Goal: Task Accomplishment & Management: Complete application form

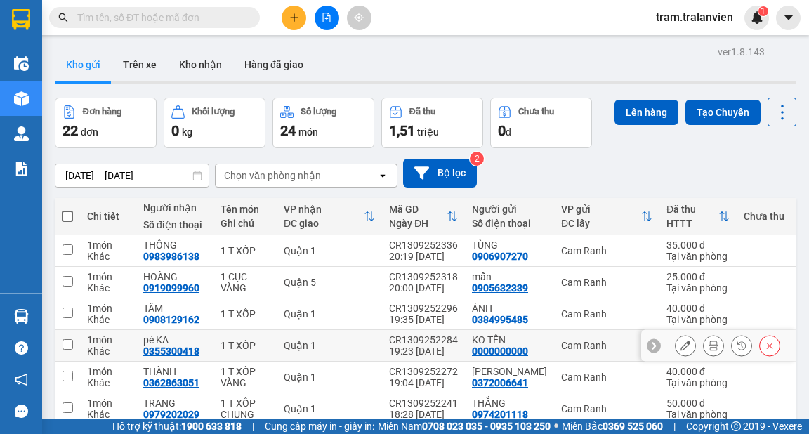
scroll to position [225, 0]
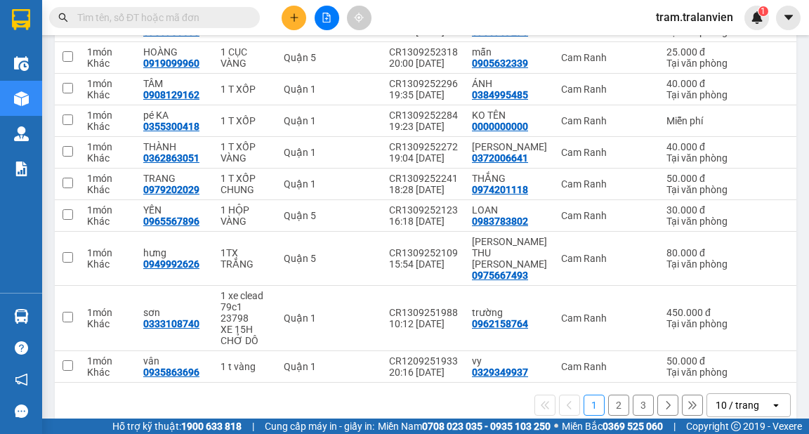
click at [480, 404] on div "1 2 3 10 / trang open" at bounding box center [425, 405] width 730 height 24
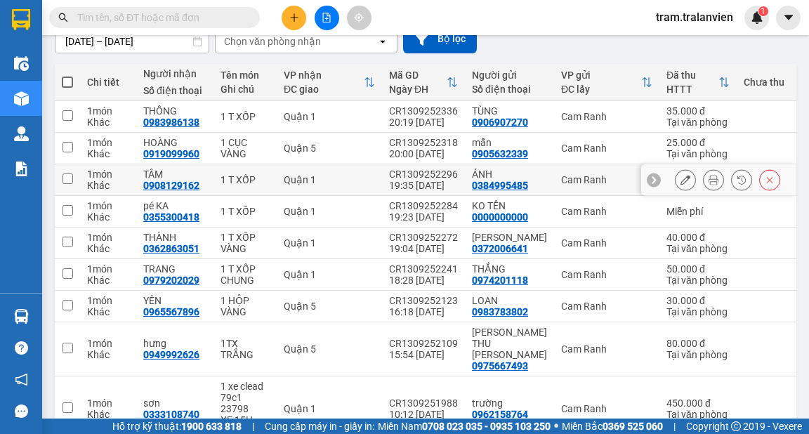
scroll to position [0, 0]
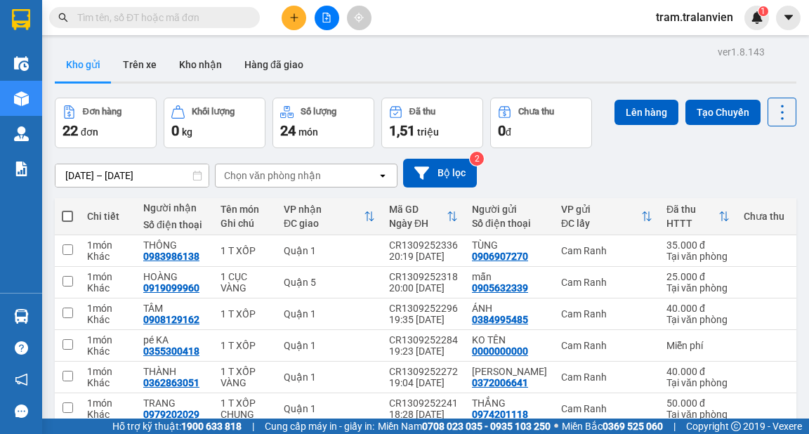
click at [230, 16] on input "text" at bounding box center [160, 17] width 166 height 15
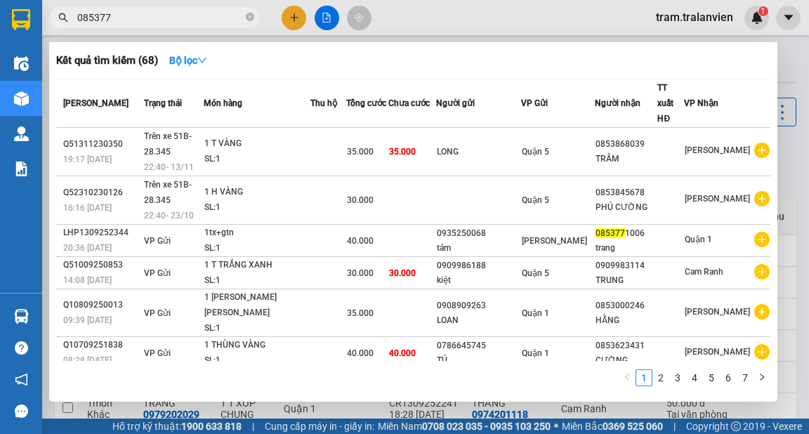
type input "0853771"
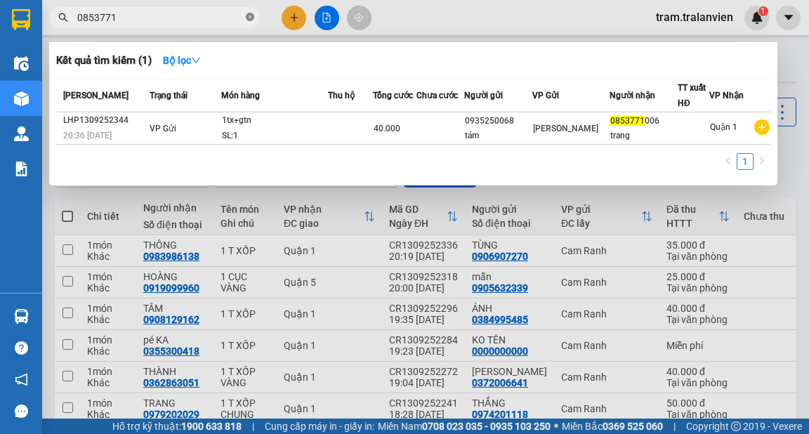
click at [251, 17] on icon "close-circle" at bounding box center [250, 17] width 8 height 8
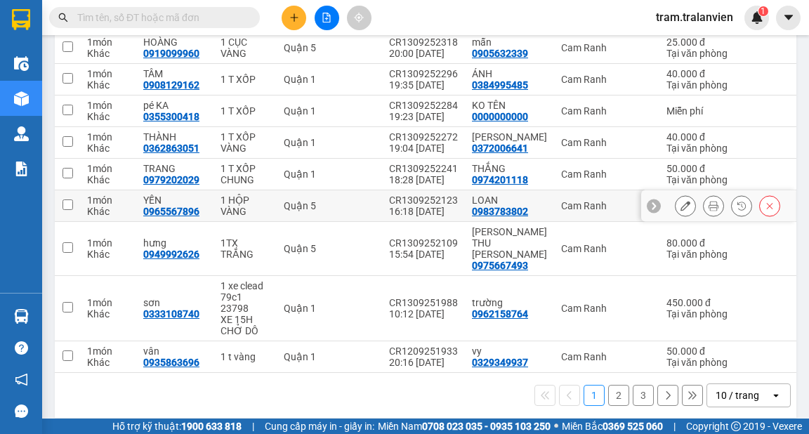
scroll to position [238, 0]
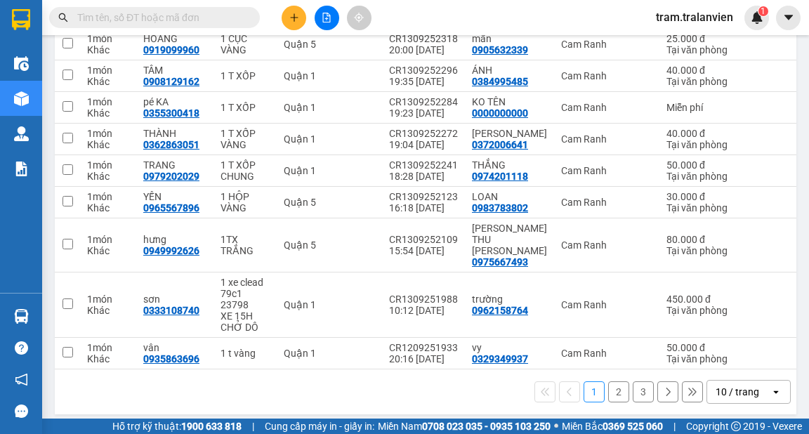
click at [773, 390] on icon at bounding box center [775, 391] width 5 height 3
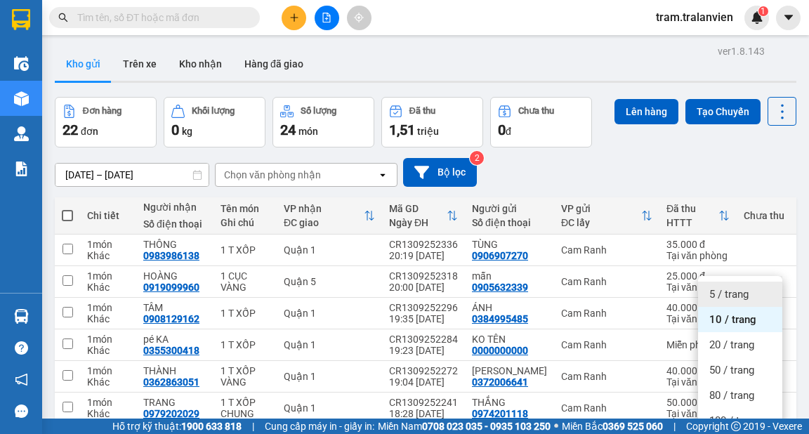
scroll to position [0, 0]
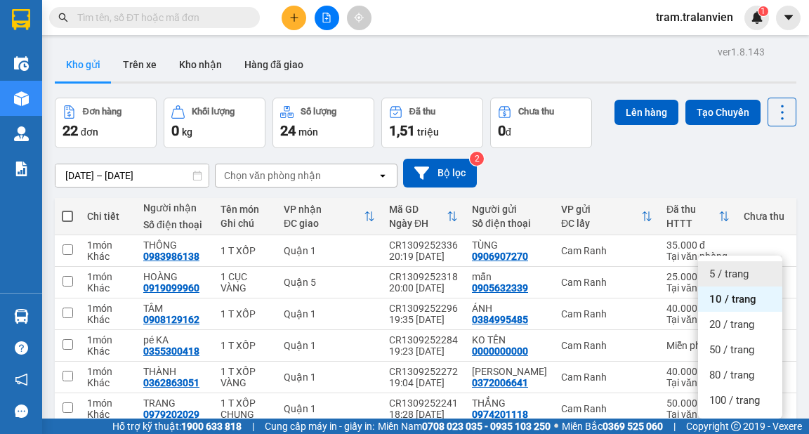
click at [140, 21] on input "text" at bounding box center [160, 17] width 166 height 15
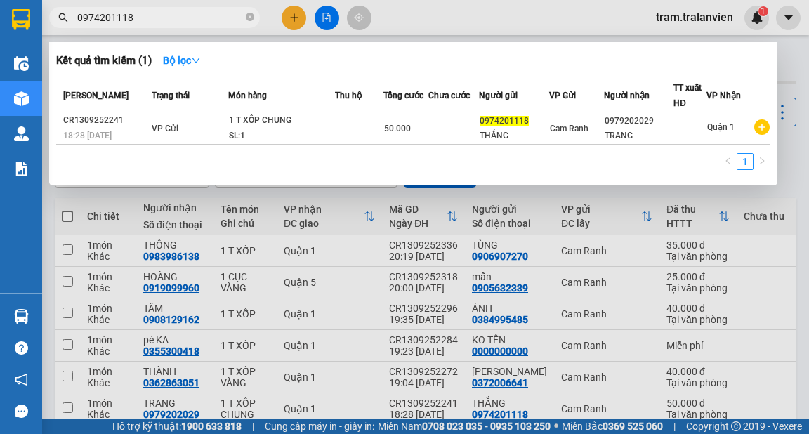
drag, startPoint x: 140, startPoint y: 20, endPoint x: 74, endPoint y: 27, distance: 66.5
click at [74, 27] on span "0974201118" at bounding box center [154, 17] width 211 height 21
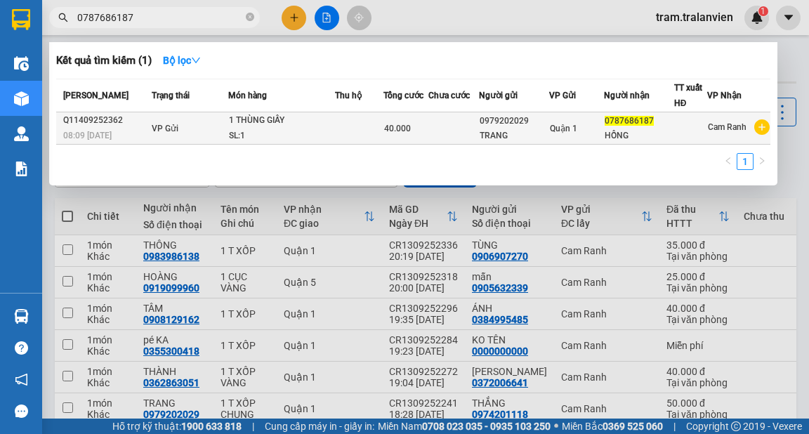
type input "0787686187"
click at [441, 126] on td at bounding box center [453, 128] width 51 height 32
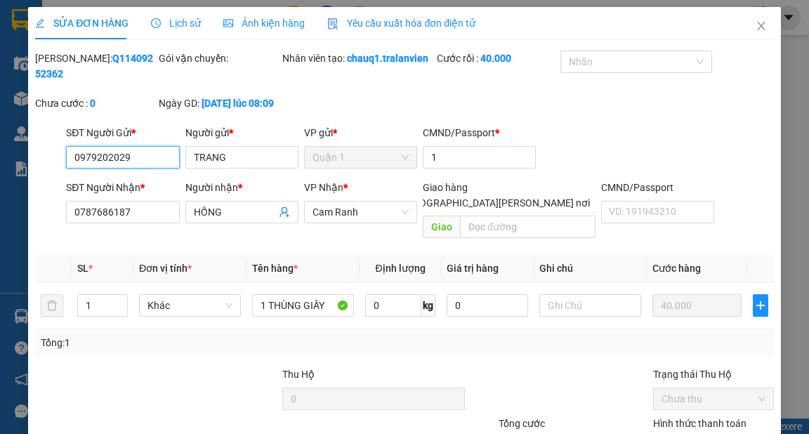
type input "0979202029"
type input "TRANG"
type input "1"
type input "0787686187"
type input "HỒNG"
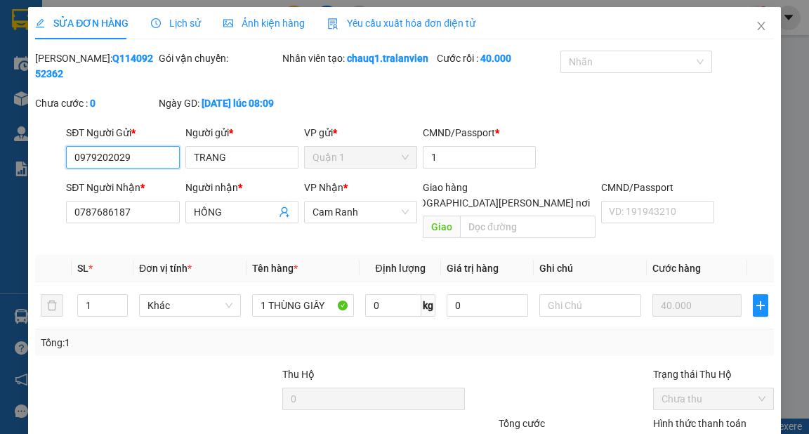
type input "40.000"
click at [757, 28] on icon "close" at bounding box center [761, 26] width 8 height 8
